Goal: Task Accomplishment & Management: Manage account settings

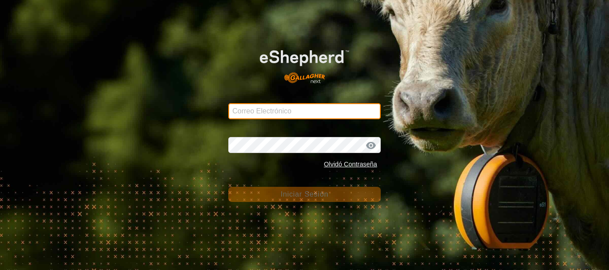
click at [248, 114] on input "Correo Electrónico" at bounding box center [304, 111] width 152 height 16
type input "[PERSON_NAME][EMAIL_ADDRESS][DOMAIN_NAME]"
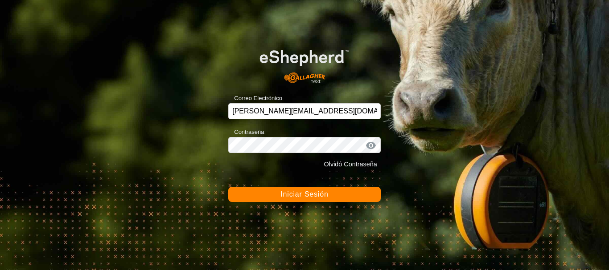
click at [370, 146] on div at bounding box center [370, 145] width 13 height 9
click at [368, 146] on div at bounding box center [370, 145] width 13 height 9
click at [315, 196] on span "Iniciar Sesión" at bounding box center [304, 195] width 48 height 8
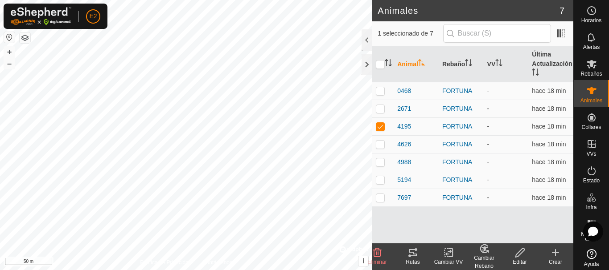
click at [411, 254] on icon at bounding box center [412, 253] width 11 height 11
